Goal: Task Accomplishment & Management: Manage account settings

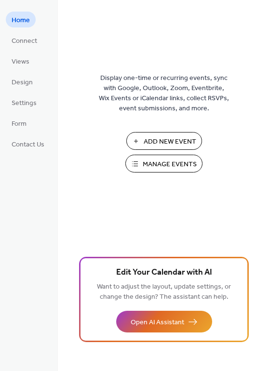
click at [170, 166] on span "Manage Events" at bounding box center [169, 164] width 54 height 10
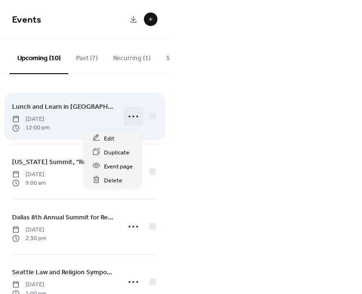
click at [131, 121] on icon at bounding box center [133, 116] width 15 height 15
click at [50, 122] on span "[DATE]" at bounding box center [31, 119] width 38 height 9
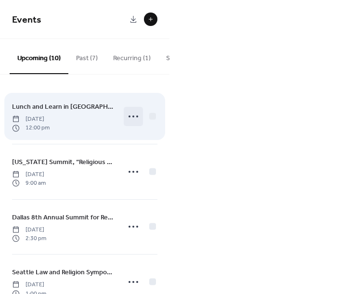
click at [129, 117] on circle at bounding box center [130, 117] width 2 height 2
click at [40, 127] on span "12:00 pm" at bounding box center [31, 128] width 38 height 9
click at [50, 130] on span "12:00 pm" at bounding box center [31, 128] width 38 height 9
click at [128, 121] on icon at bounding box center [133, 116] width 15 height 15
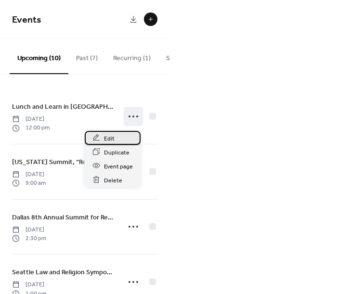
click at [113, 137] on span "Edit" at bounding box center [109, 138] width 11 height 10
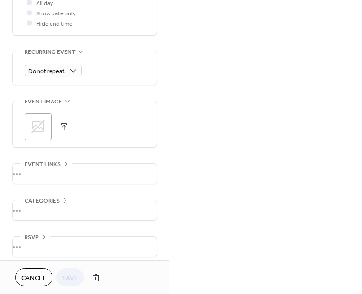
scroll to position [424, 0]
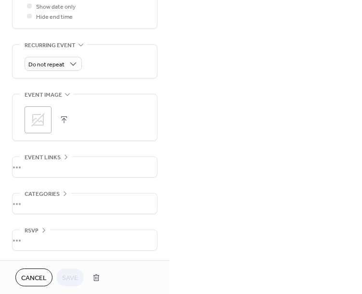
click at [26, 273] on span "Cancel" at bounding box center [34, 278] width 26 height 10
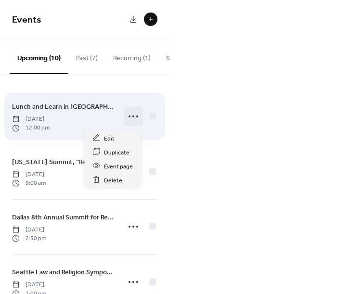
click at [132, 118] on icon at bounding box center [133, 116] width 15 height 15
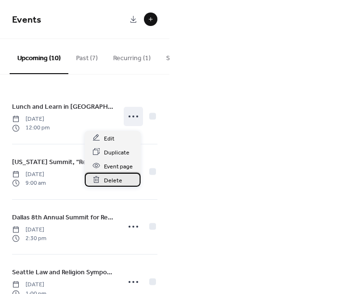
click at [105, 178] on span "Delete" at bounding box center [113, 180] width 18 height 10
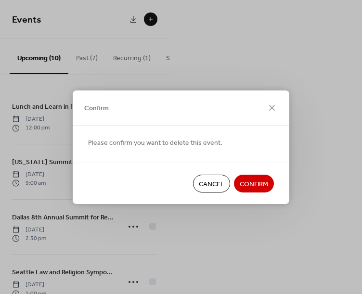
click at [247, 180] on span "Confirm" at bounding box center [254, 184] width 28 height 10
